Goal: Find specific page/section: Find specific page/section

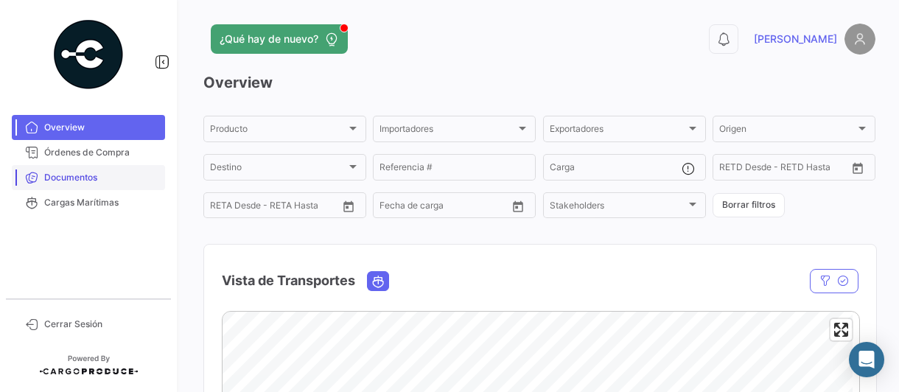
drag, startPoint x: 88, startPoint y: 178, endPoint x: 119, endPoint y: 176, distance: 31.0
click at [88, 178] on span "Documentos" at bounding box center [101, 177] width 115 height 13
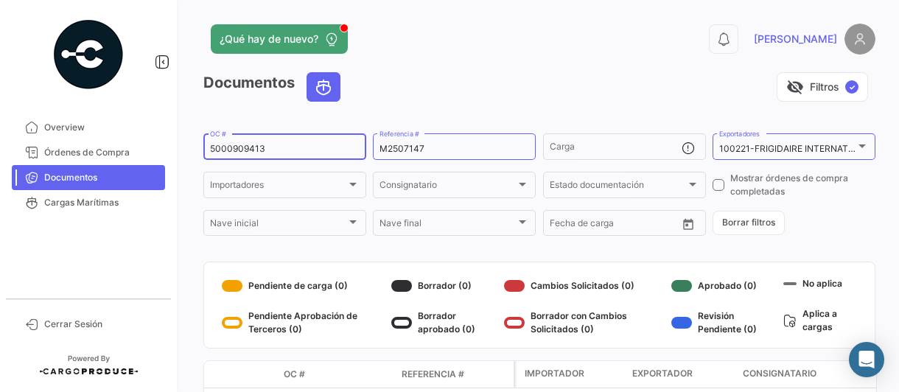
click at [281, 150] on input "5000909413" at bounding box center [285, 149] width 150 height 10
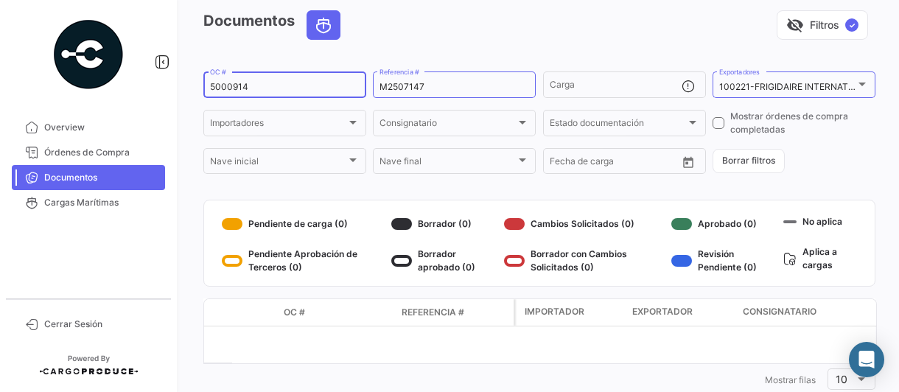
scroll to position [99, 0]
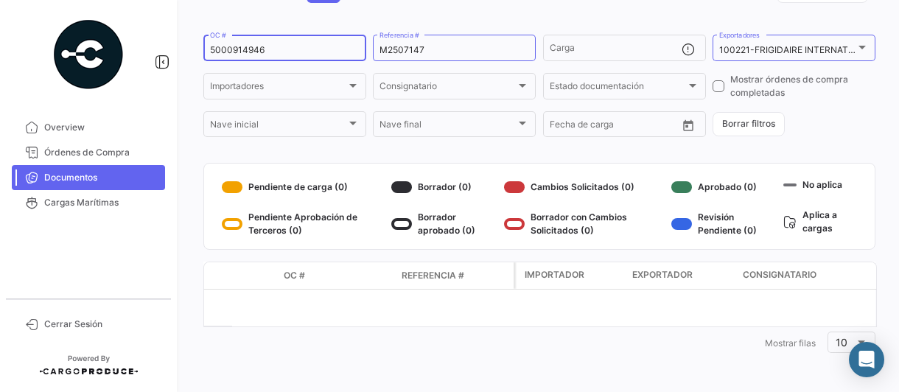
type input "5000914946"
click at [77, 321] on span "Cerrar Sesión" at bounding box center [101, 324] width 115 height 13
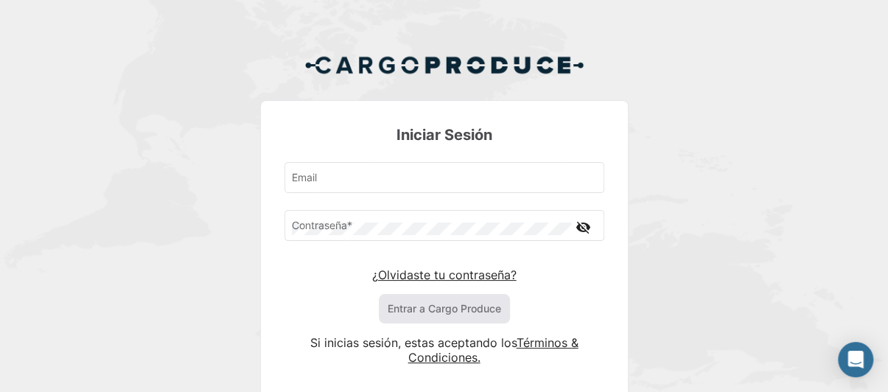
type input "[PERSON_NAME][EMAIL_ADDRESS][PERSON_NAME][DOMAIN_NAME]"
